Goal: Download file/media

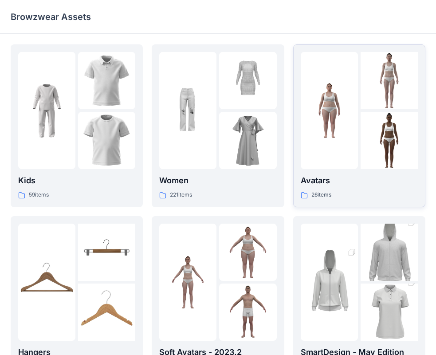
click at [320, 177] on p "Avatars" at bounding box center [359, 180] width 117 height 12
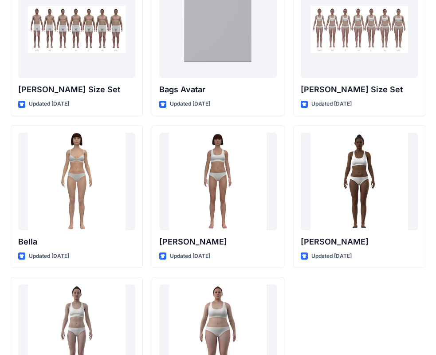
scroll to position [1027, 0]
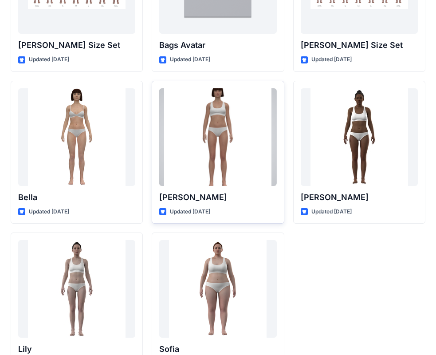
click at [217, 202] on p "[PERSON_NAME]" at bounding box center [217, 197] width 117 height 12
click at [177, 201] on p "[PERSON_NAME]" at bounding box center [217, 197] width 117 height 12
click at [245, 201] on p "[PERSON_NAME]" at bounding box center [217, 197] width 117 height 12
click at [219, 146] on div at bounding box center [217, 137] width 117 height 98
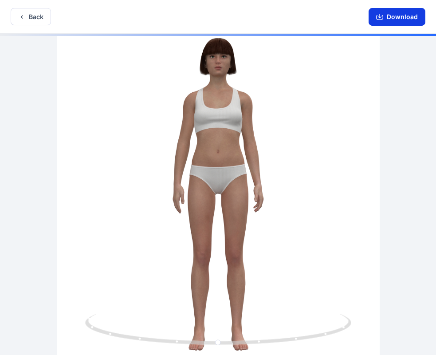
click at [402, 17] on button "Download" at bounding box center [397, 17] width 57 height 18
